Goal: Task Accomplishment & Management: Complete application form

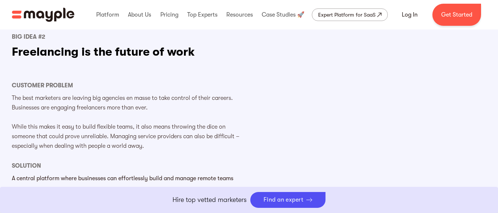
scroll to position [840, 0]
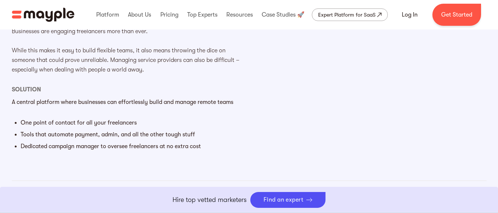
click at [346, 110] on div "Big Idea #2 Freelancing is the future of work Customer Problem The best markete…" at bounding box center [249, 56] width 475 height 250
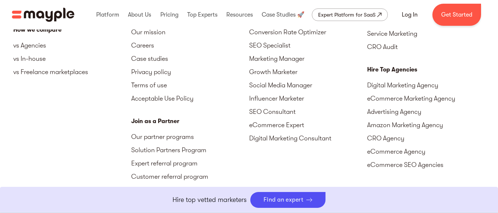
scroll to position [2423, 0]
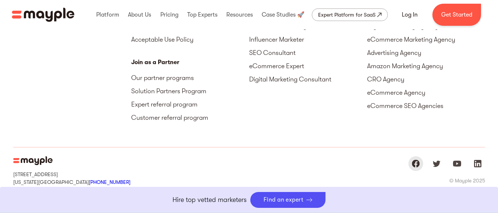
click at [416, 159] on img "Mayple at Facebook" at bounding box center [415, 163] width 9 height 9
click at [350, 116] on div "Platform Overview Data-based vetting AI-powered matching Monitoring system Mark…" at bounding box center [249, 32] width 472 height 340
click at [203, 153] on div "15 West 38 Street MB#532 New York, NY, US 10018 +1 929-335-6572 Sharon st. 4, G…" at bounding box center [249, 174] width 472 height 55
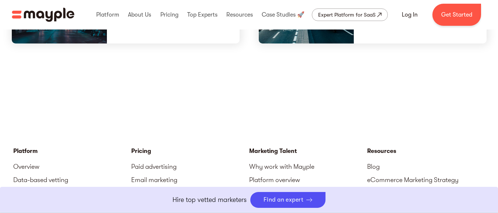
scroll to position [2025, 0]
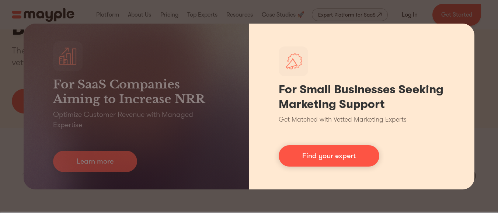
scroll to position [177, 0]
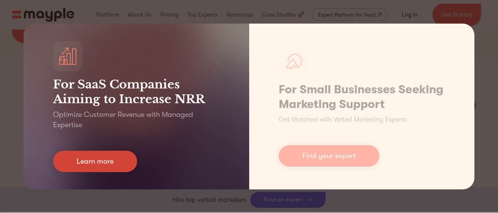
click at [129, 164] on link "Learn more" at bounding box center [95, 161] width 84 height 21
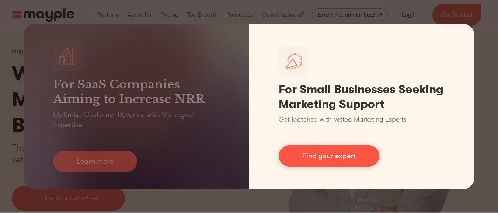
scroll to position [0, 0]
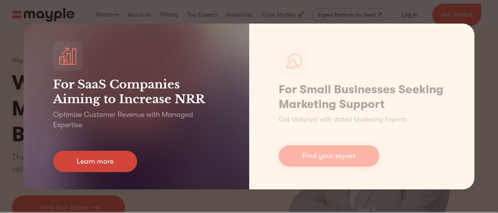
click at [110, 156] on link "Learn more" at bounding box center [95, 161] width 84 height 21
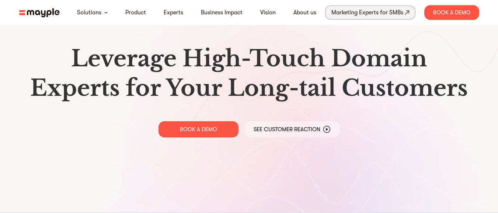
click at [377, 10] on div "Marketing Experts for SMBs" at bounding box center [367, 12] width 72 height 10
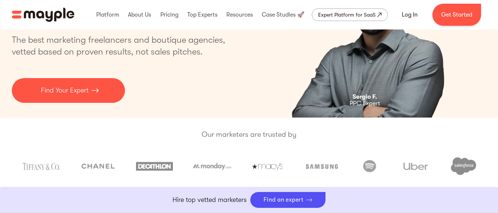
scroll to position [88, 0]
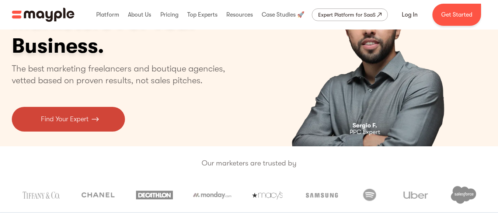
click at [81, 111] on link "Find Your Expert" at bounding box center [68, 119] width 113 height 25
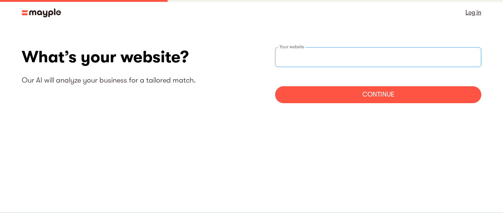
click at [294, 59] on input "websiteStep" at bounding box center [378, 57] width 206 height 20
click at [337, 66] on input "websiteStep" at bounding box center [378, 57] width 206 height 20
click at [283, 60] on input "websiteStep" at bounding box center [378, 57] width 206 height 20
paste input "https://www.webspero.com/"
type input "https://www.webspero.com/"
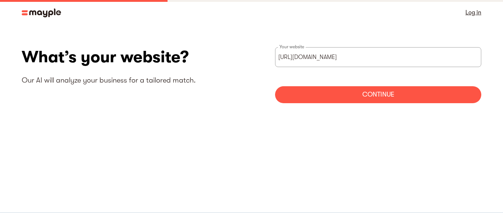
click at [360, 93] on div "Continue" at bounding box center [378, 94] width 206 height 17
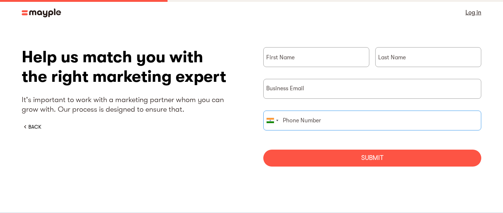
click at [354, 121] on input "briefForm" at bounding box center [373, 121] width 218 height 20
